Goal: Task Accomplishment & Management: Use online tool/utility

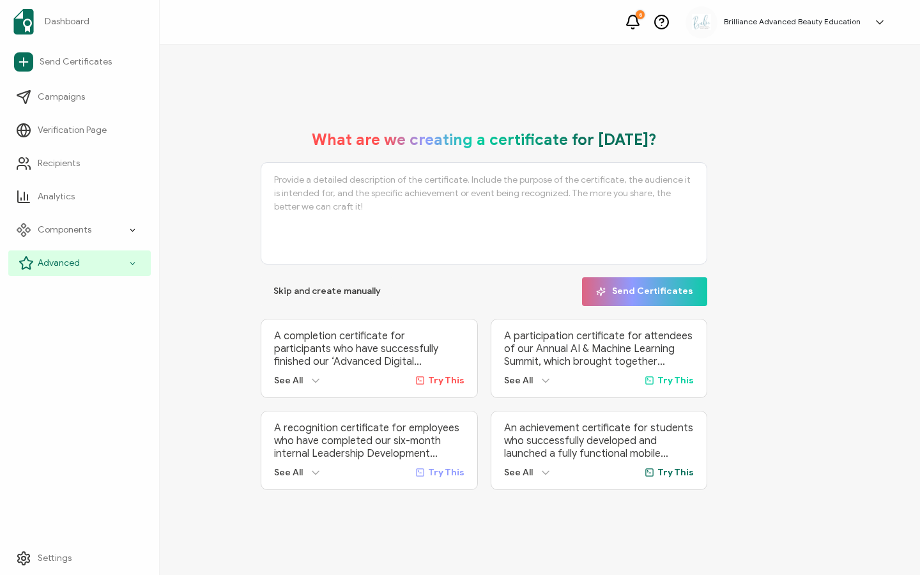
click at [47, 265] on span "Advanced" at bounding box center [59, 263] width 42 height 13
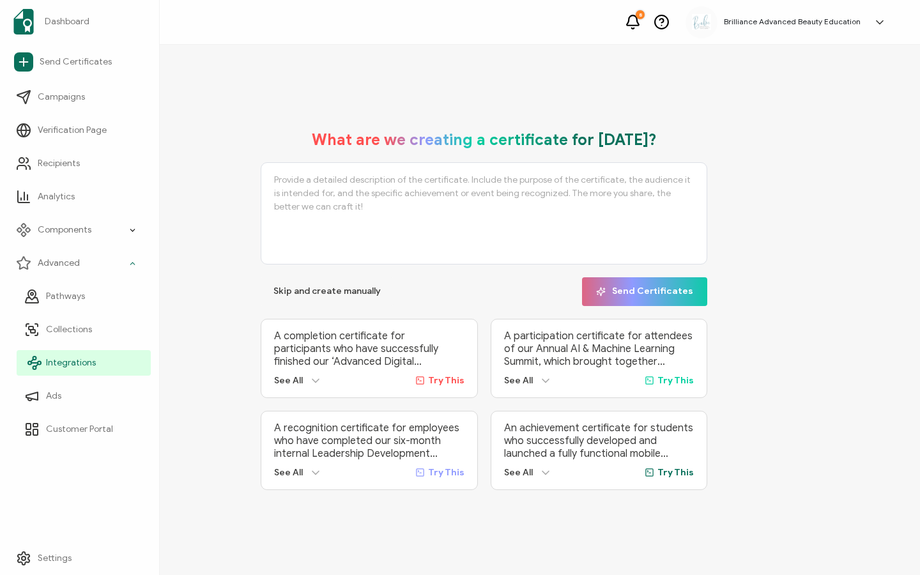
click at [55, 356] on span "Integrations" at bounding box center [71, 362] width 50 height 13
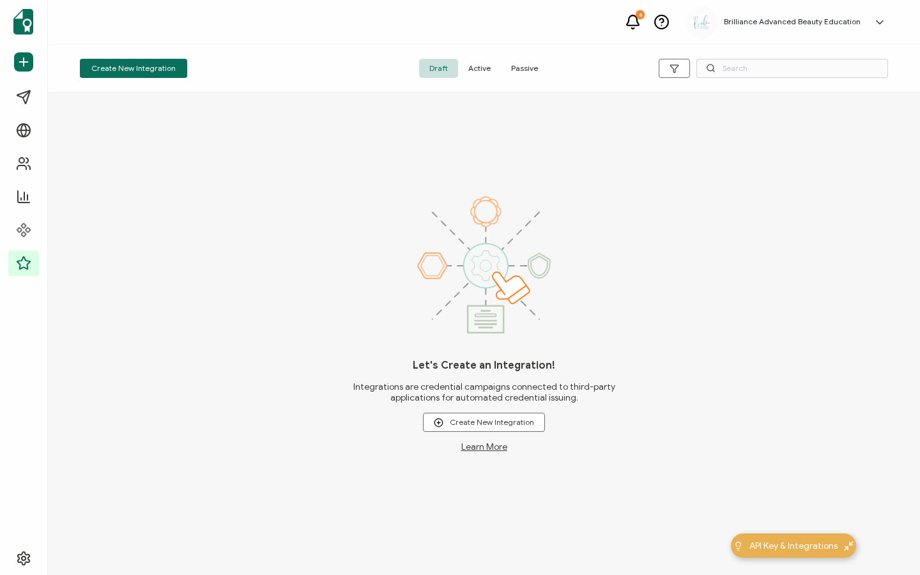
click at [473, 63] on span "Active" at bounding box center [479, 68] width 43 height 19
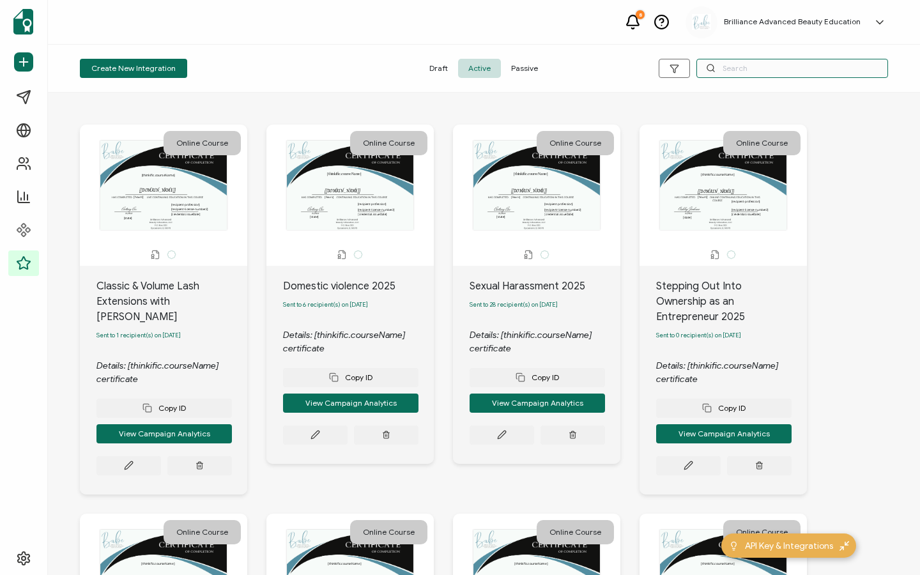
click at [771, 74] on input "text" at bounding box center [792, 68] width 192 height 19
type input "H"
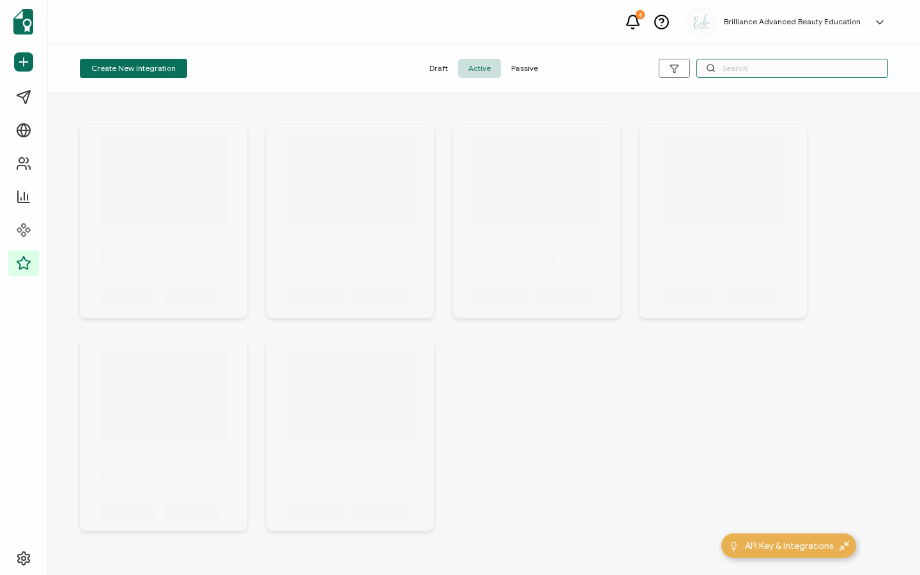
type input "S"
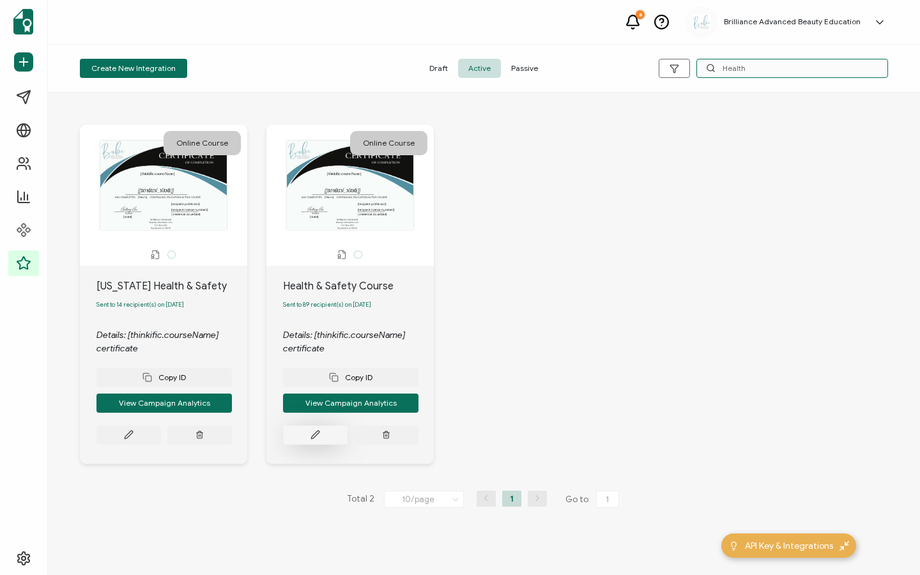
type input "Health"
click at [161, 445] on button at bounding box center [128, 434] width 65 height 19
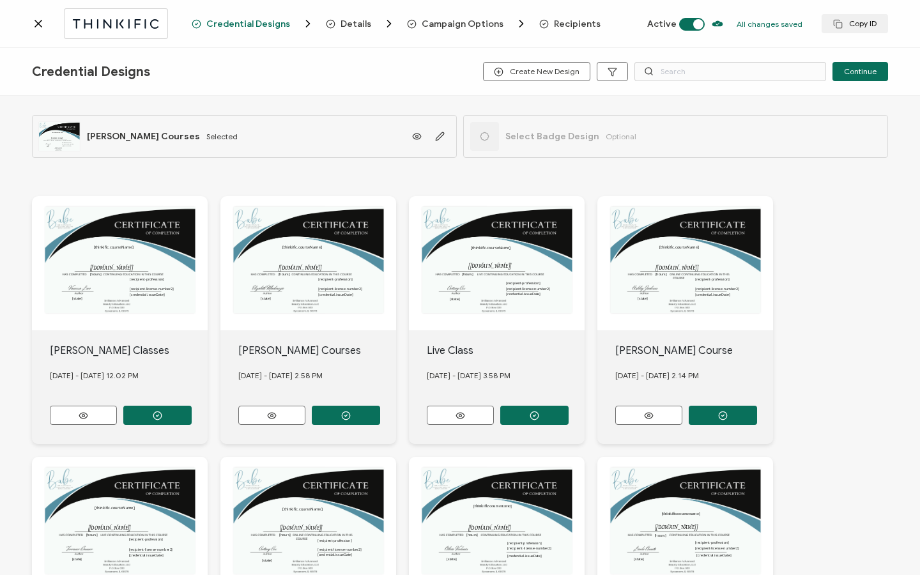
click at [569, 20] on span "Recipients" at bounding box center [577, 24] width 47 height 10
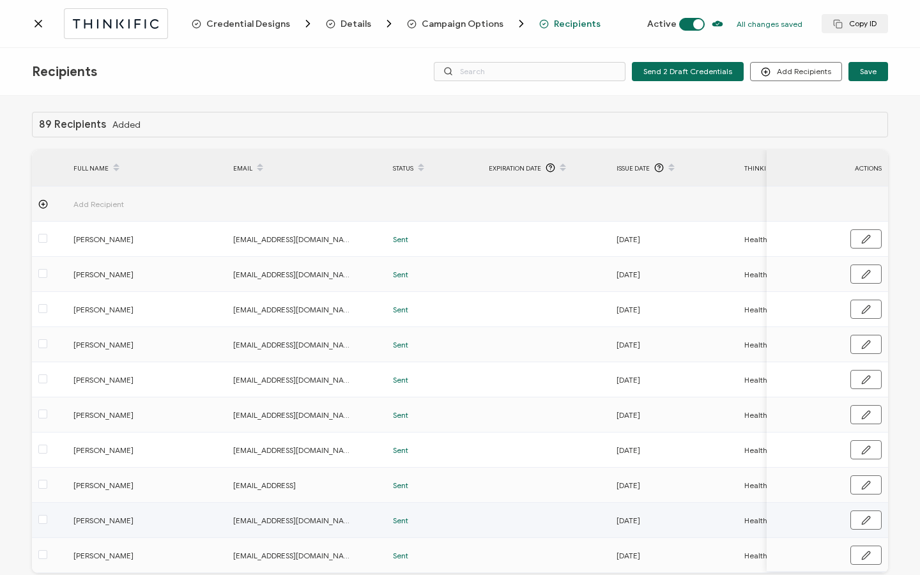
scroll to position [65, 0]
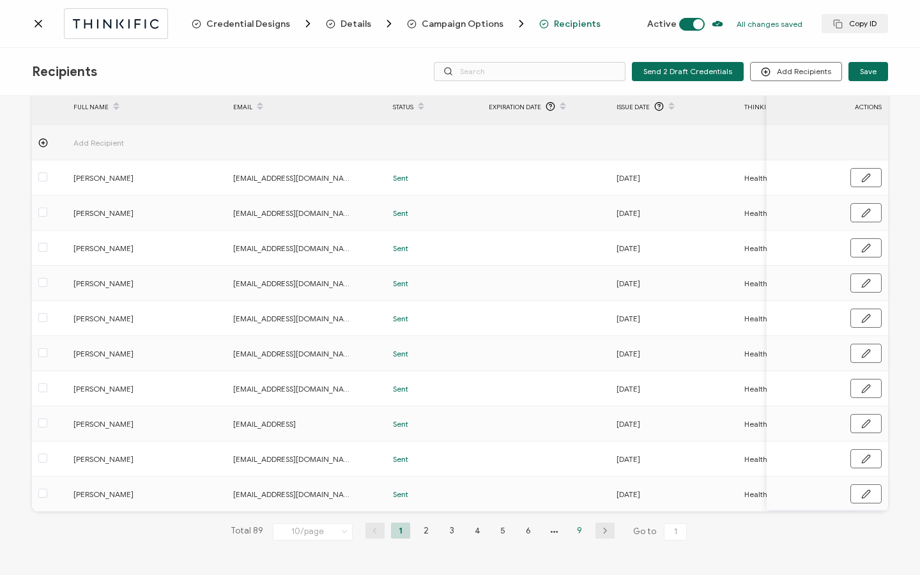
click at [572, 527] on li "9" at bounding box center [579, 530] width 19 height 16
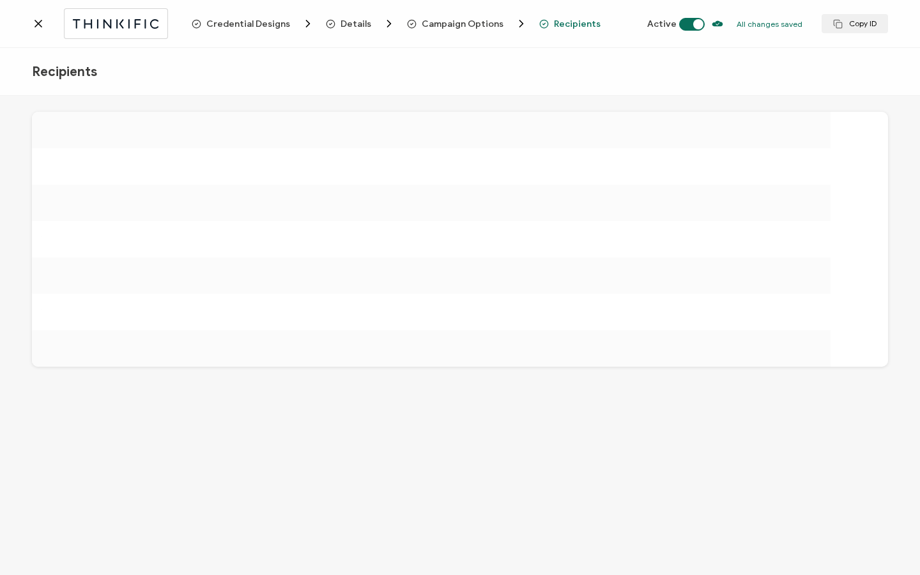
scroll to position [0, 0]
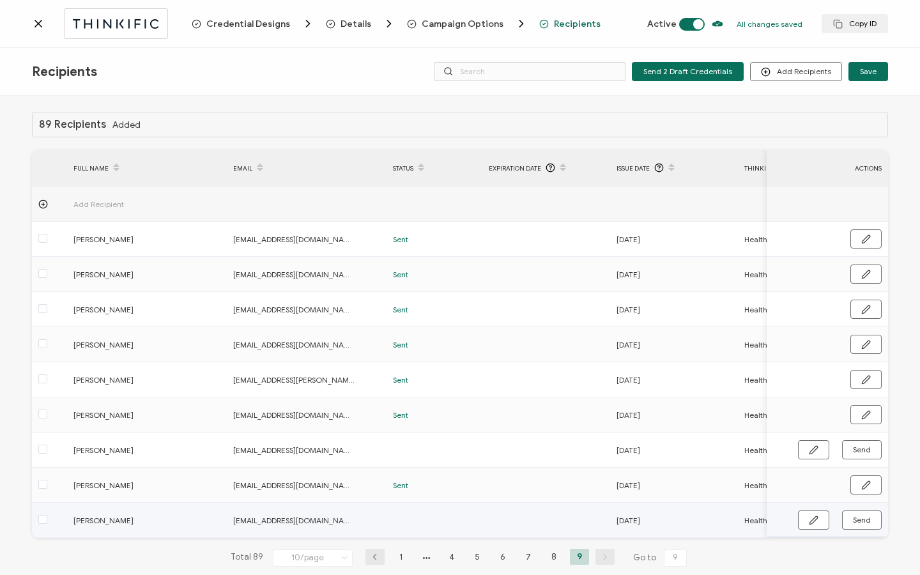
drag, startPoint x: 416, startPoint y: 537, endPoint x: 454, endPoint y: 537, distance: 37.0
click at [454, 537] on td at bounding box center [434, 520] width 96 height 35
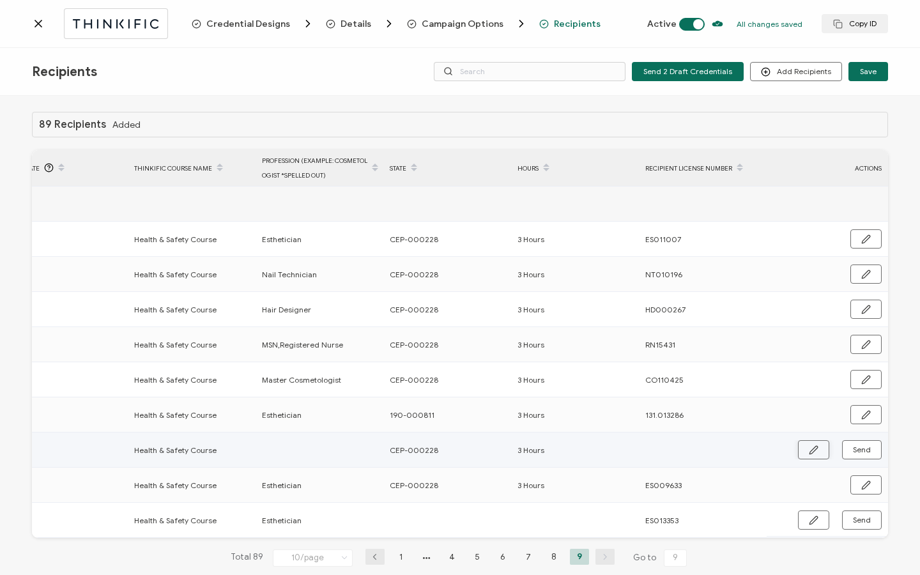
click at [811, 454] on icon "button" at bounding box center [814, 450] width 10 height 10
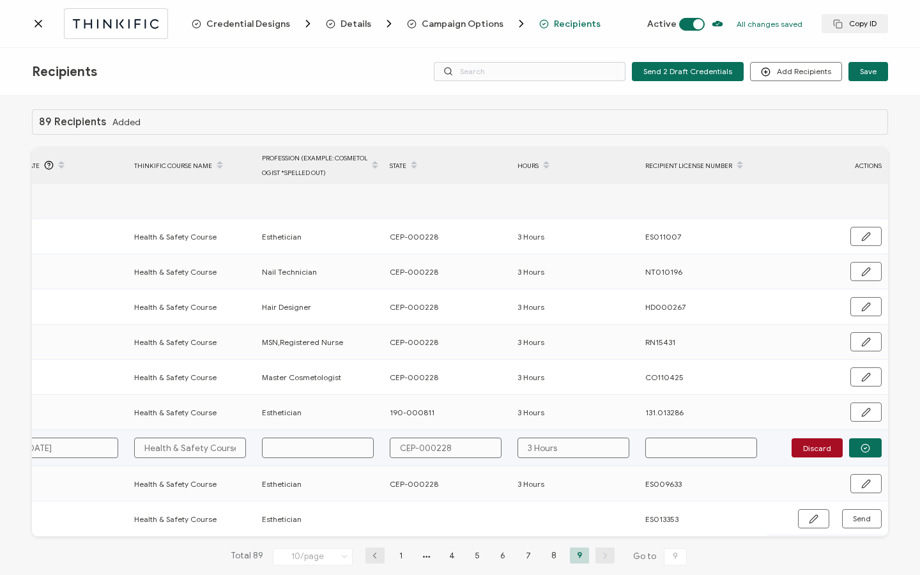
click at [665, 445] on input "text" at bounding box center [701, 448] width 112 height 20
paste input "CO101581"
type input "CO101581"
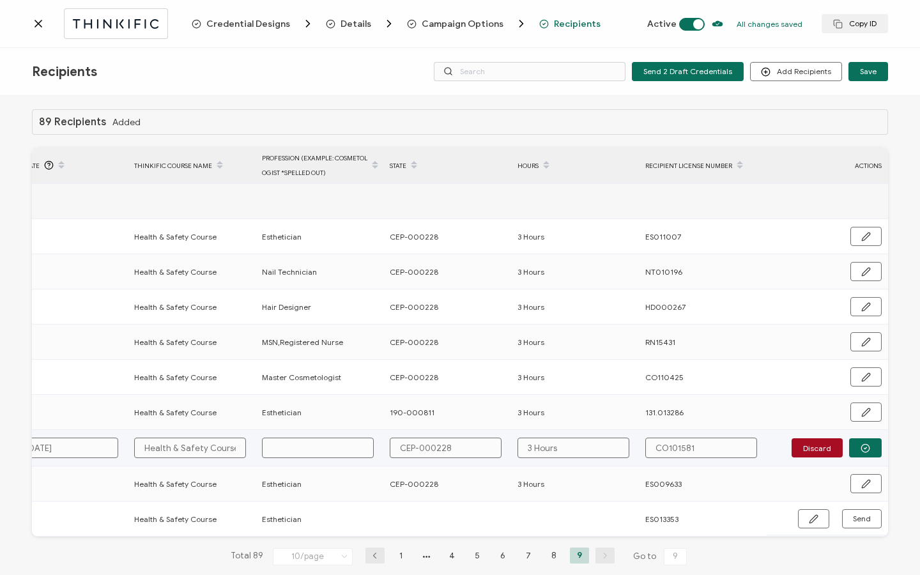
click at [352, 453] on input "text" at bounding box center [318, 448] width 112 height 20
type input "M"
type input "Ma"
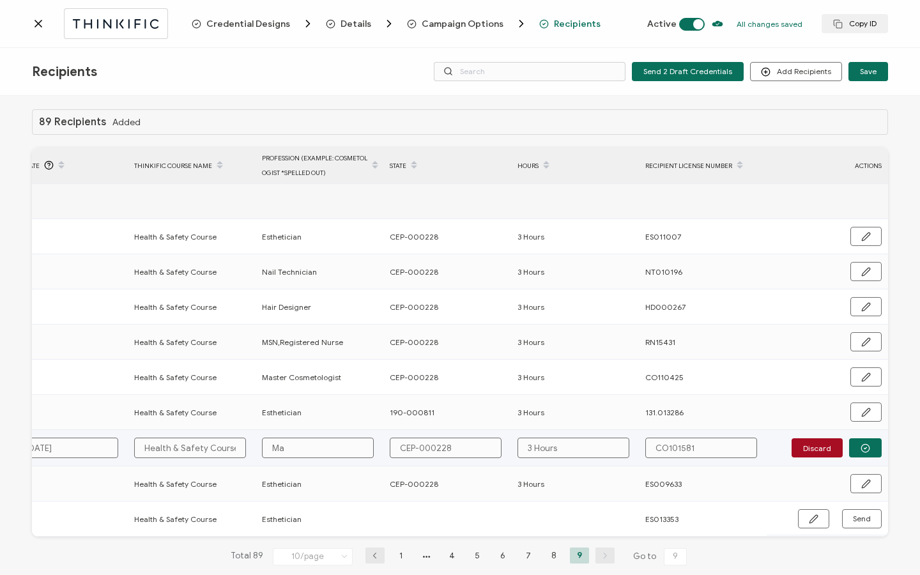
type input "Mas"
type input "Mast"
type input "Maste"
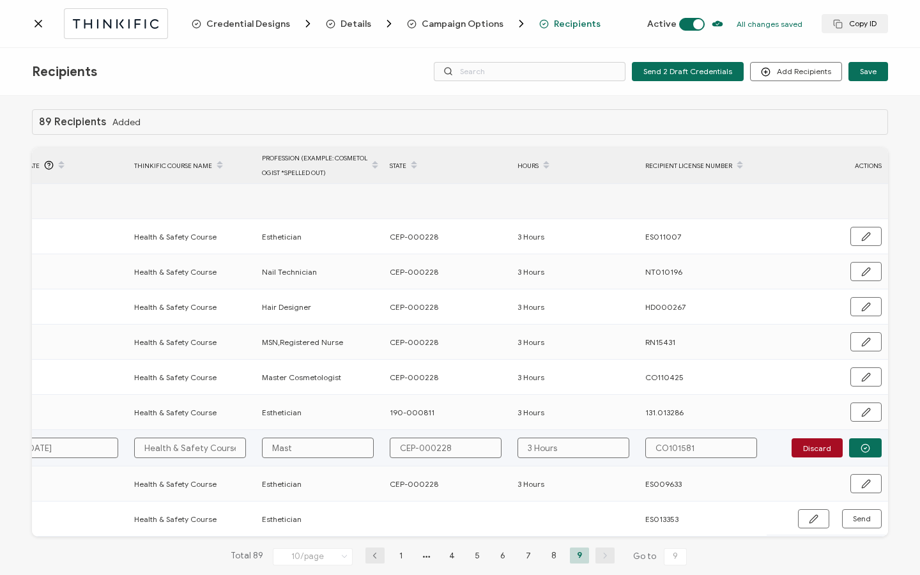
type input "Maste"
type input "Master"
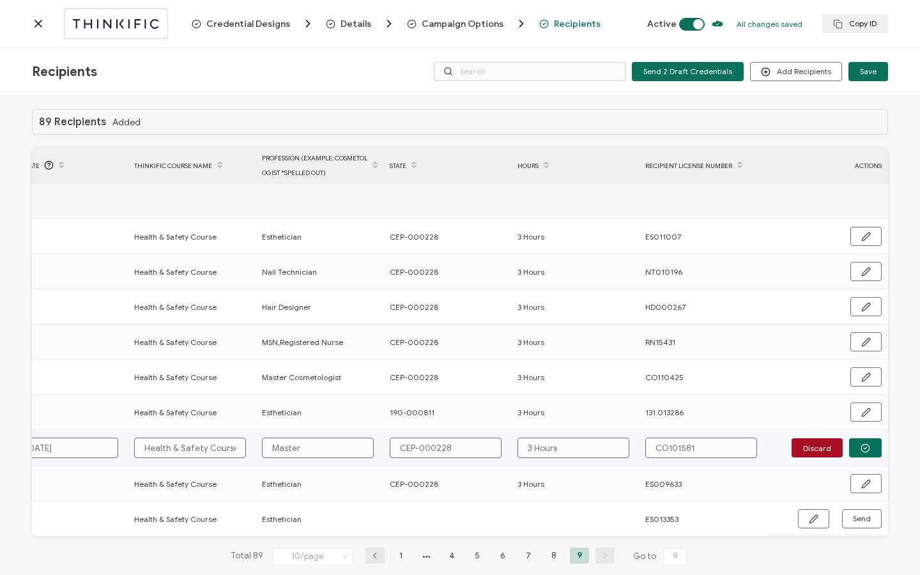
type input "Master C"
type input "Master Co"
type input "Master Cos"
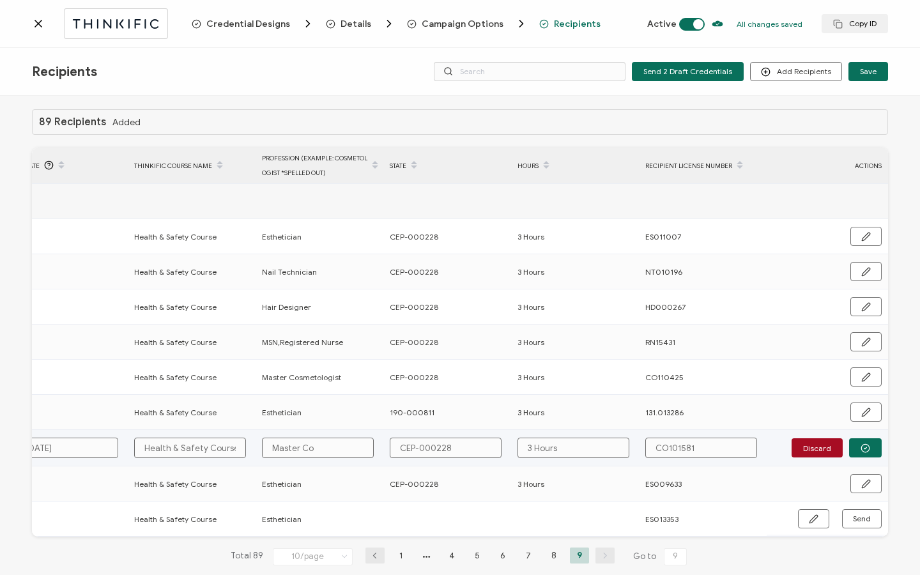
type input "Master Cos"
type input "Master Cosm"
type input "Master [PERSON_NAME]"
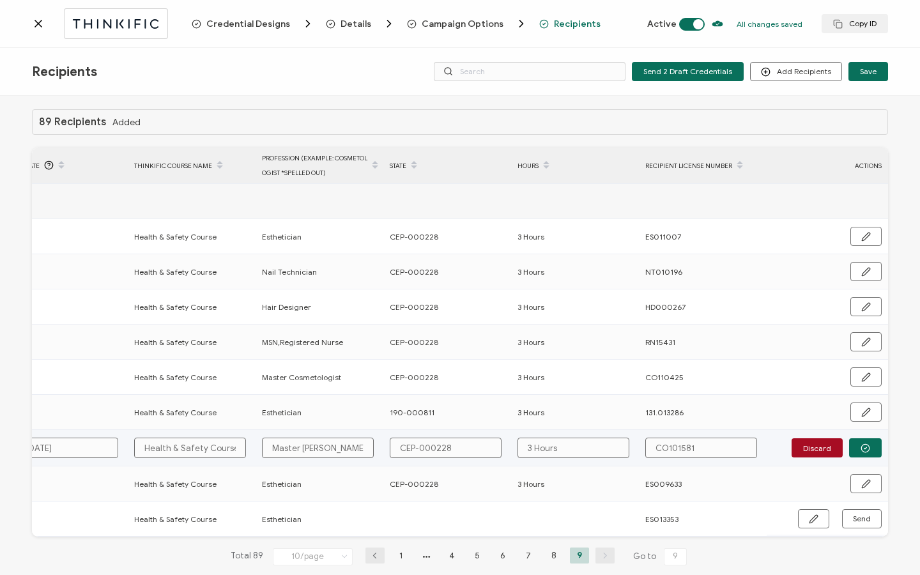
type input "Master Cosmet"
type input "Master Cosmeto"
type input "Master Cosmetol"
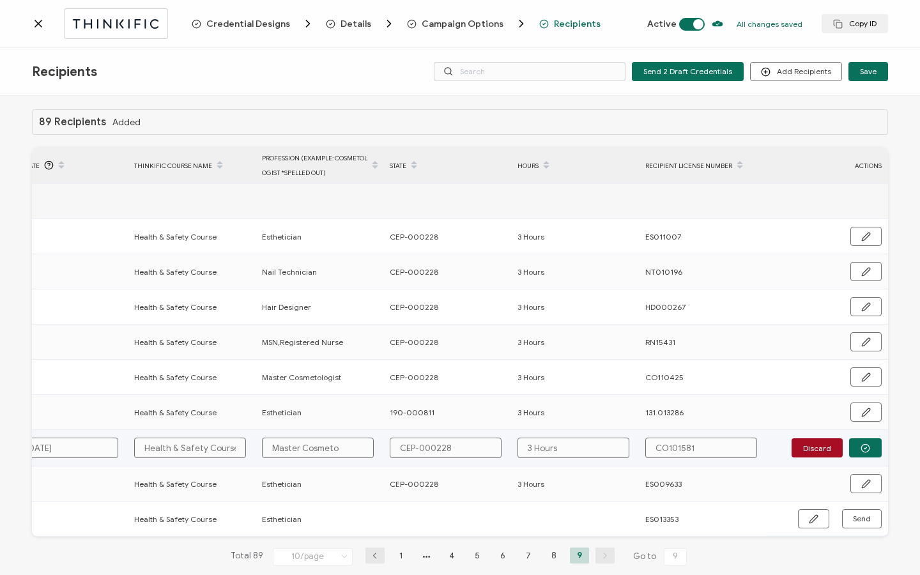
type input "Master Cosmetol"
type input "Master Cosmetolo"
type input "Master Cosmetolog"
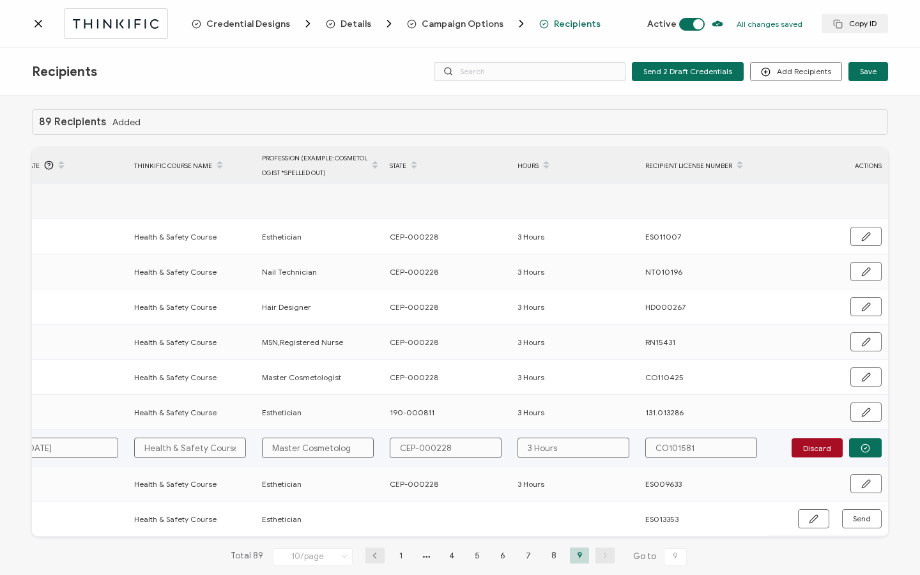
type input "Master Cosmetologi"
type input "Master Cosmetologis"
type input "Master Cosmetologist"
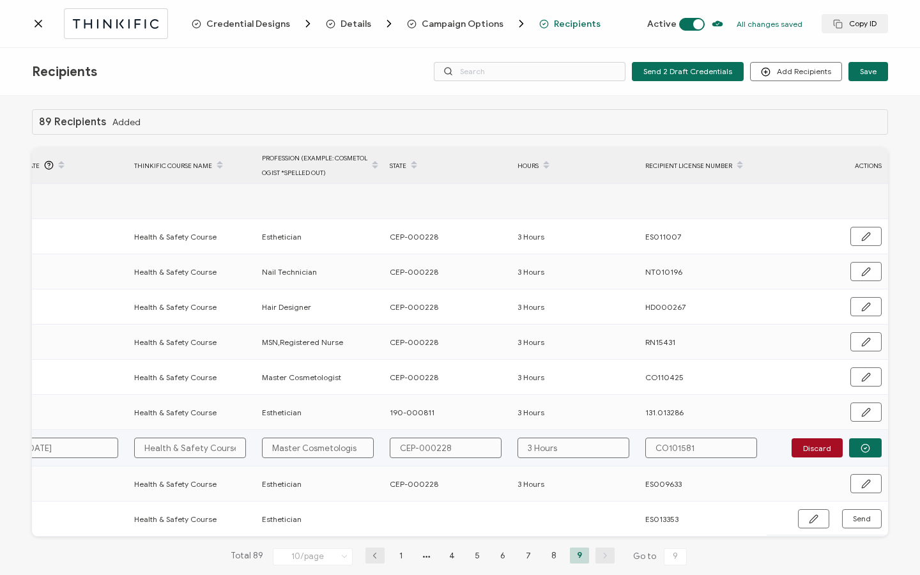
type input "Master Cosmetologist"
click at [872, 453] on button "button" at bounding box center [865, 447] width 33 height 19
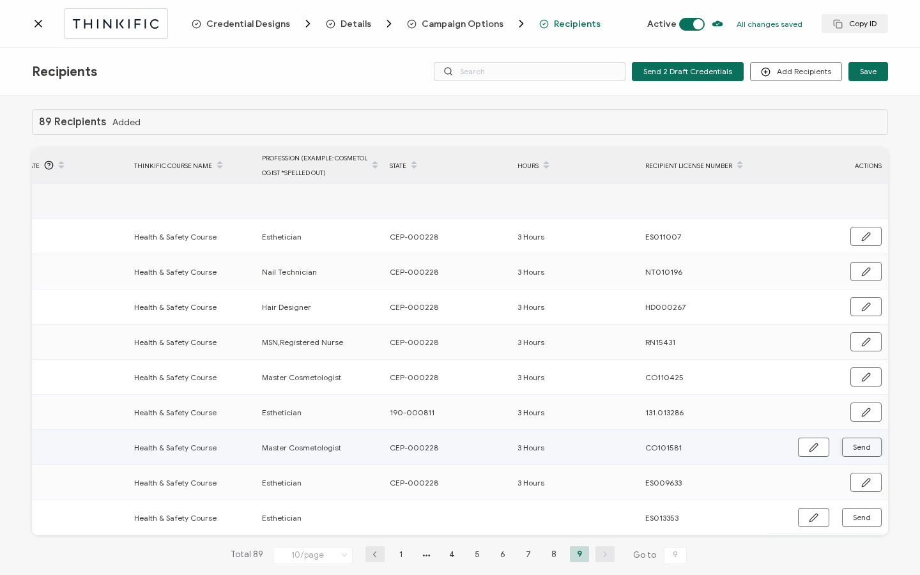
click at [870, 452] on button "Send" at bounding box center [862, 447] width 40 height 19
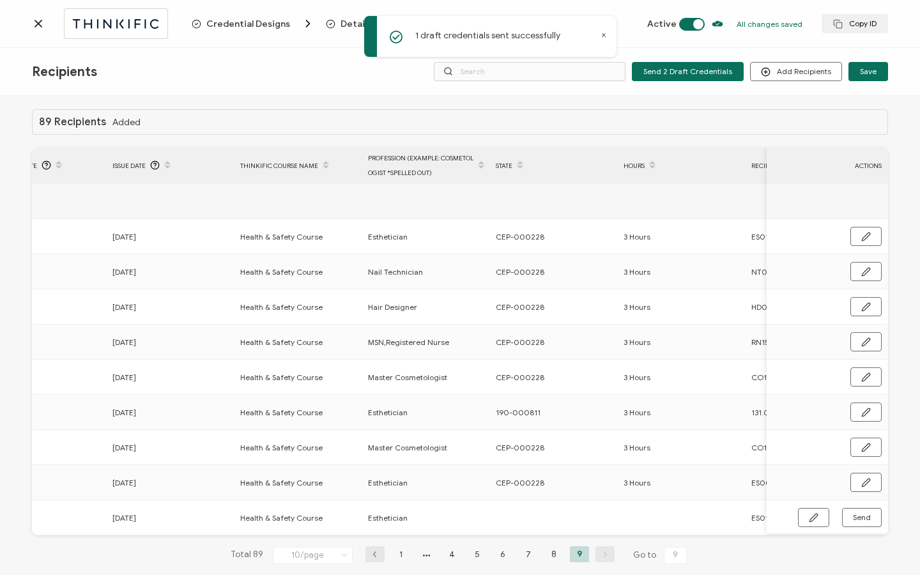
scroll to position [0, 413]
